Goal: Information Seeking & Learning: Learn about a topic

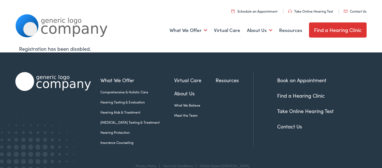
scroll to position [11, 0]
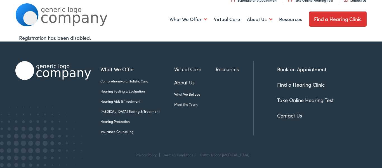
click at [135, 110] on link "[MEDICAL_DATA] Testing & Treatment" at bounding box center [137, 111] width 74 height 5
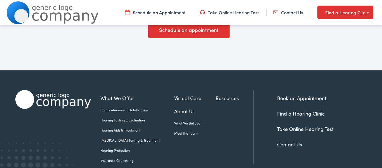
scroll to position [480, 0]
